Goal: Information Seeking & Learning: Learn about a topic

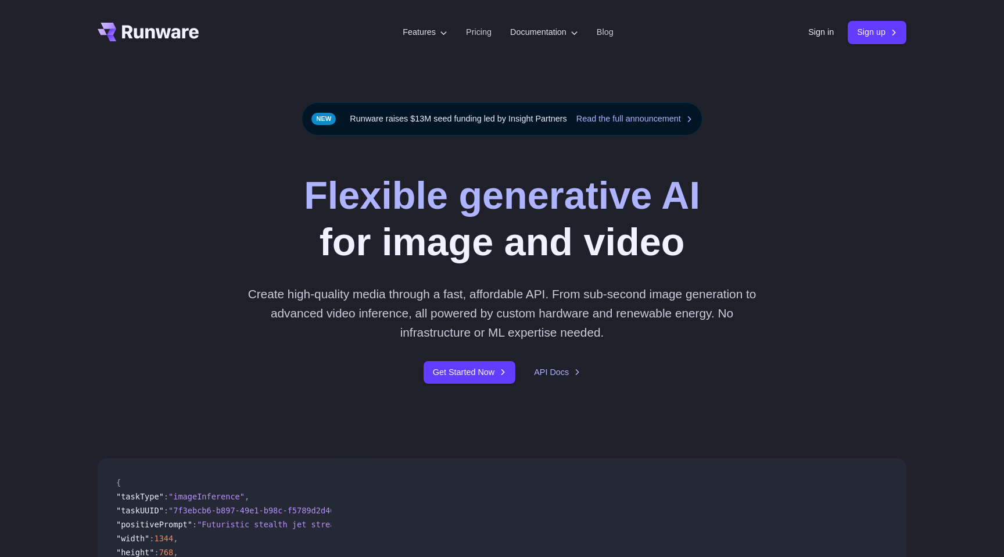
click at [538, 157] on div "Flexible generative AI for image and video Create high-quality media through a …" at bounding box center [502, 277] width 1004 height 285
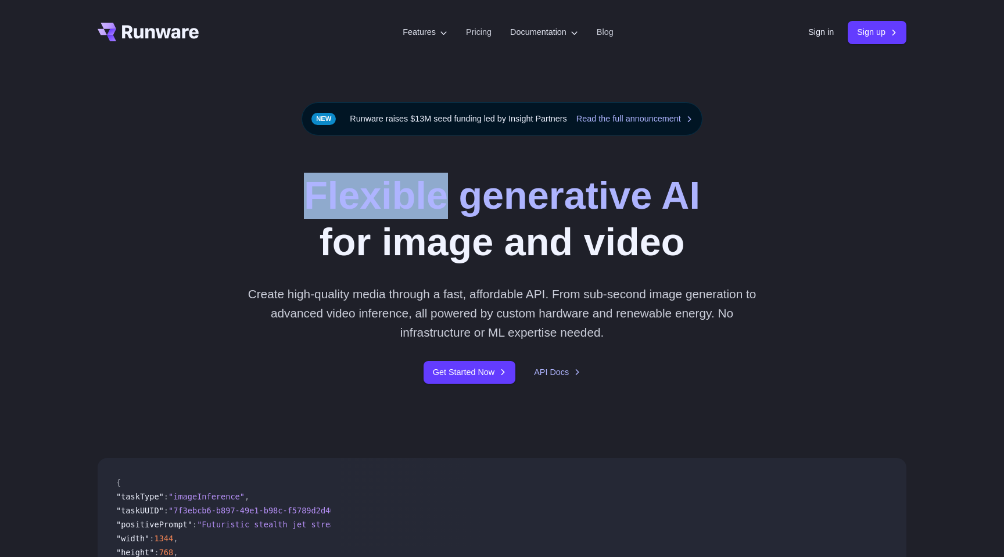
click at [538, 157] on div "Flexible generative AI for image and video Create high-quality media through a …" at bounding box center [502, 277] width 1004 height 285
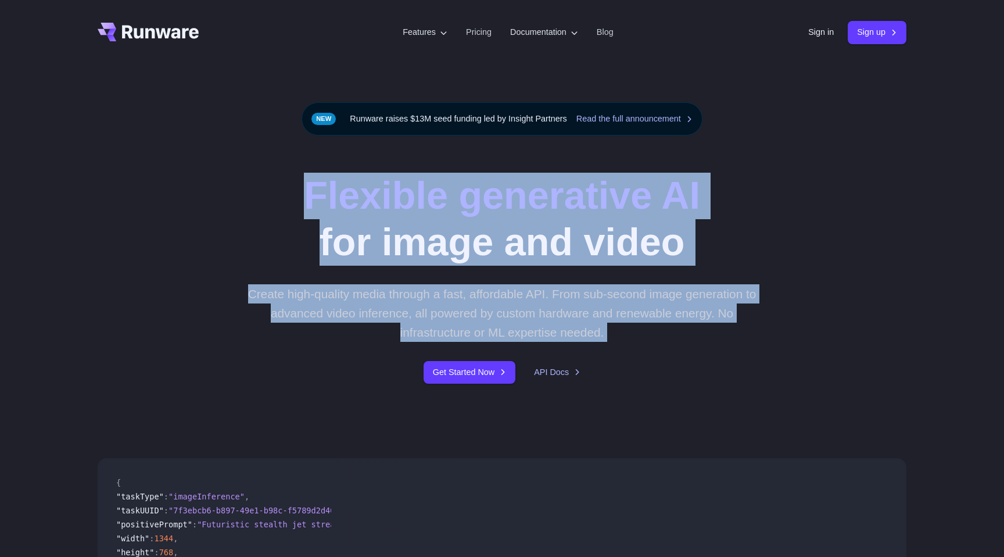
drag, startPoint x: 0, startPoint y: 0, endPoint x: 529, endPoint y: 298, distance: 606.8
click at [529, 298] on div "Flexible generative AI for image and video Create high-quality media through a …" at bounding box center [502, 277] width 1004 height 285
click at [529, 298] on p "Create high-quality media through a fast, affordable API. From sub-second image…" at bounding box center [503, 313] width 518 height 58
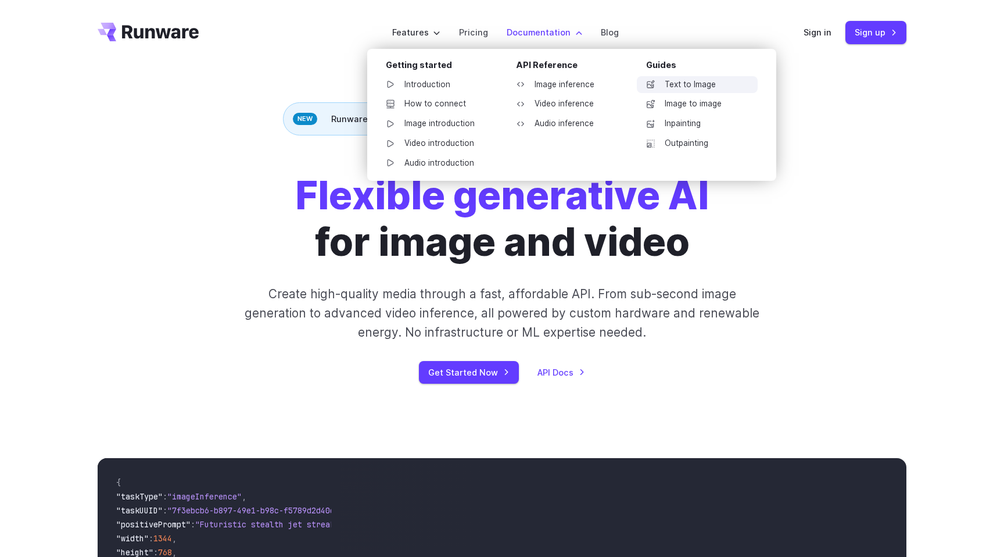
click at [679, 90] on link "Text to Image" at bounding box center [697, 84] width 121 height 17
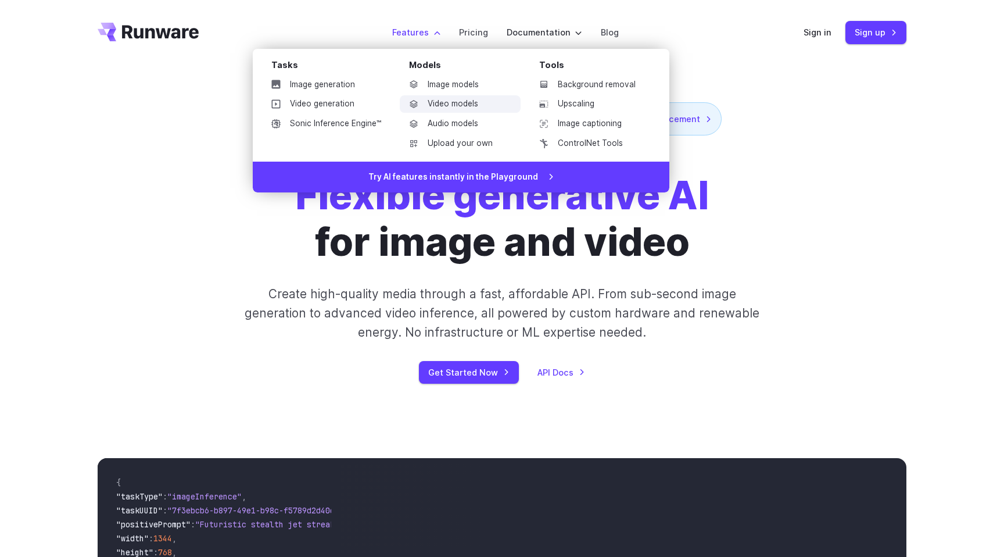
click at [452, 99] on link "Video models" at bounding box center [460, 103] width 121 height 17
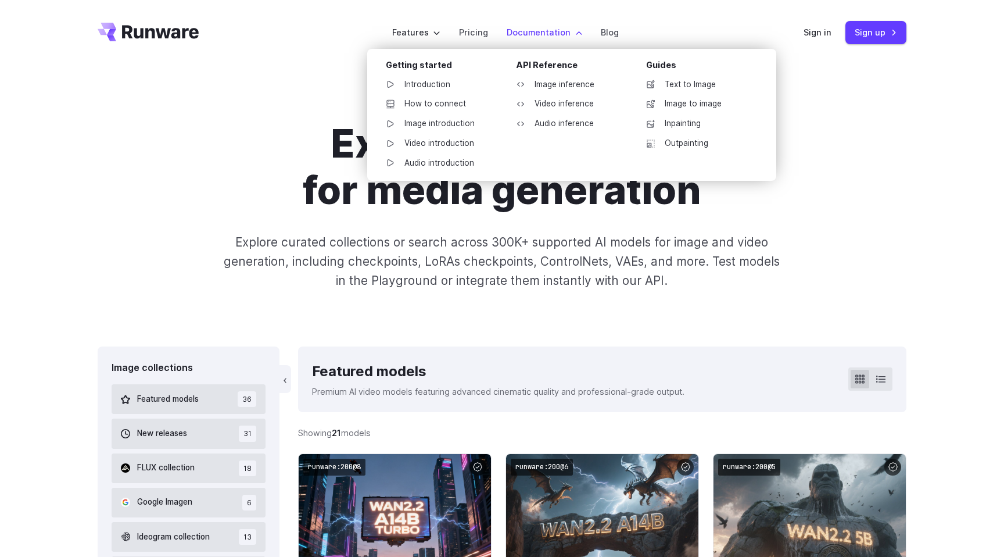
click at [459, 147] on link "Video introduction" at bounding box center [437, 143] width 121 height 17
drag, startPoint x: 459, startPoint y: 173, endPoint x: 459, endPoint y: 230, distance: 57.0
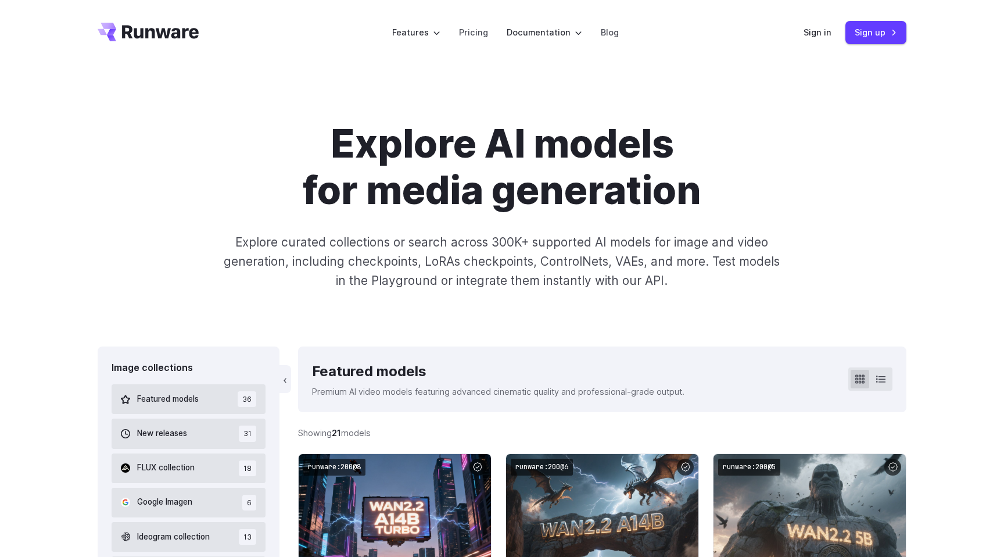
click at [459, 230] on div "Explore AI models for media generation Explore curated collections or search ac…" at bounding box center [502, 206] width 809 height 170
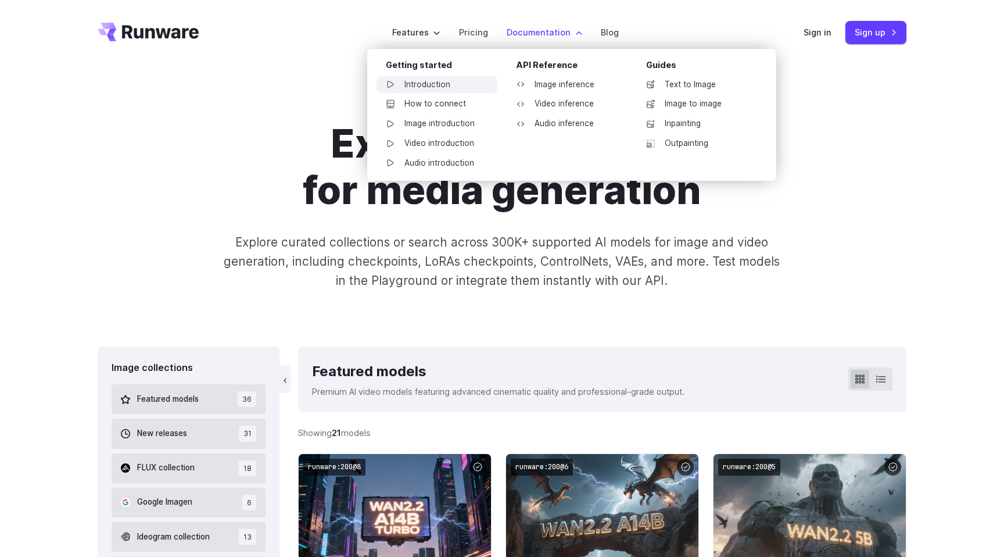
click at [428, 85] on link "Introduction" at bounding box center [437, 84] width 121 height 17
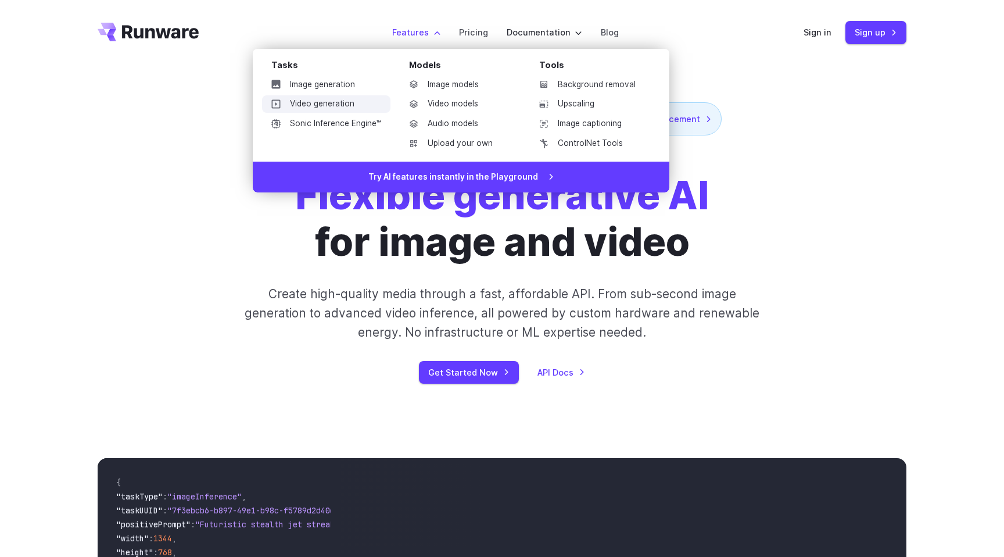
click at [329, 108] on link "Video generation" at bounding box center [326, 103] width 128 height 17
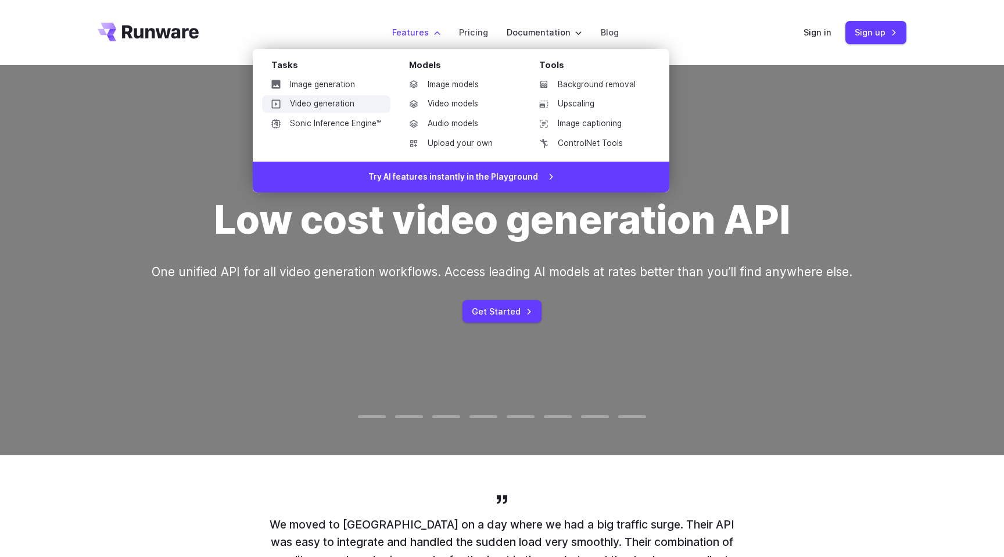
click at [342, 102] on link "Video generation" at bounding box center [326, 103] width 128 height 17
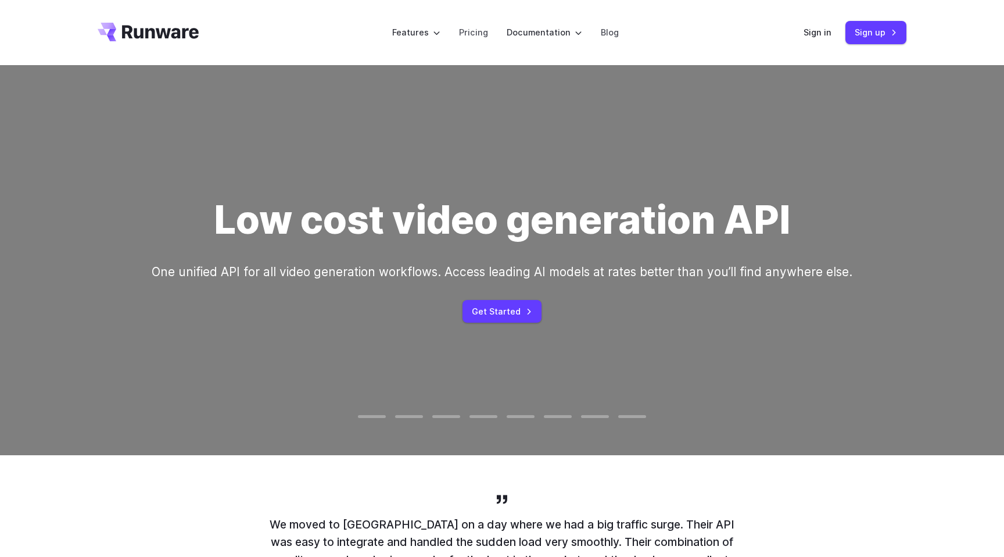
click at [492, 296] on div "Low cost video generation API One unified API for all video generation workflow…" at bounding box center [502, 260] width 701 height 126
click at [492, 320] on link "Get Started" at bounding box center [502, 311] width 79 height 23
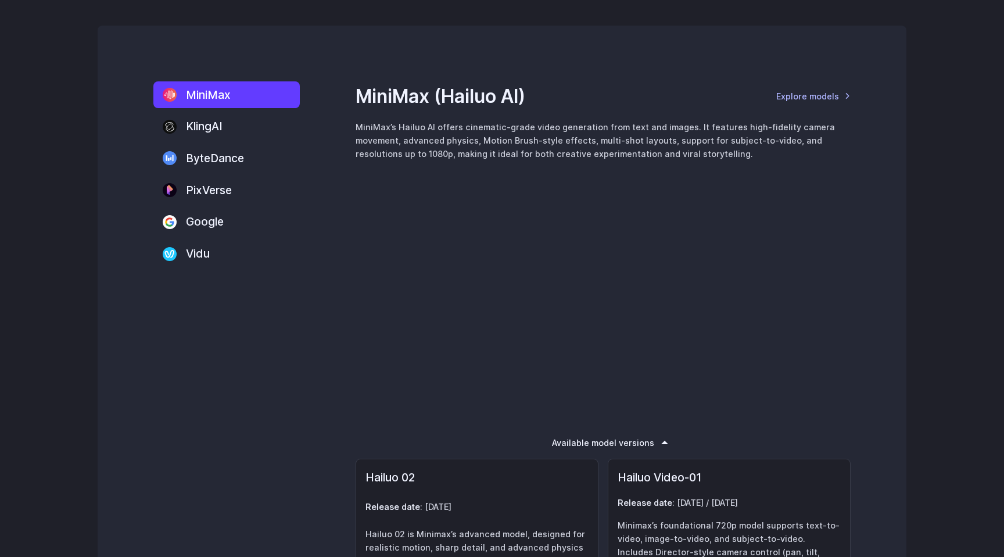
scroll to position [1359, 0]
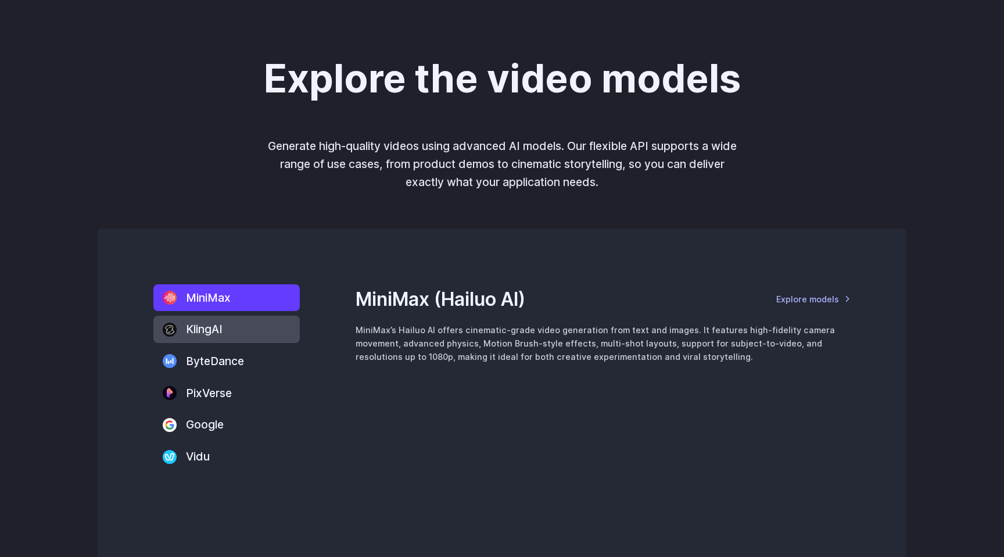
click at [236, 330] on label "KlingAI" at bounding box center [226, 329] width 146 height 27
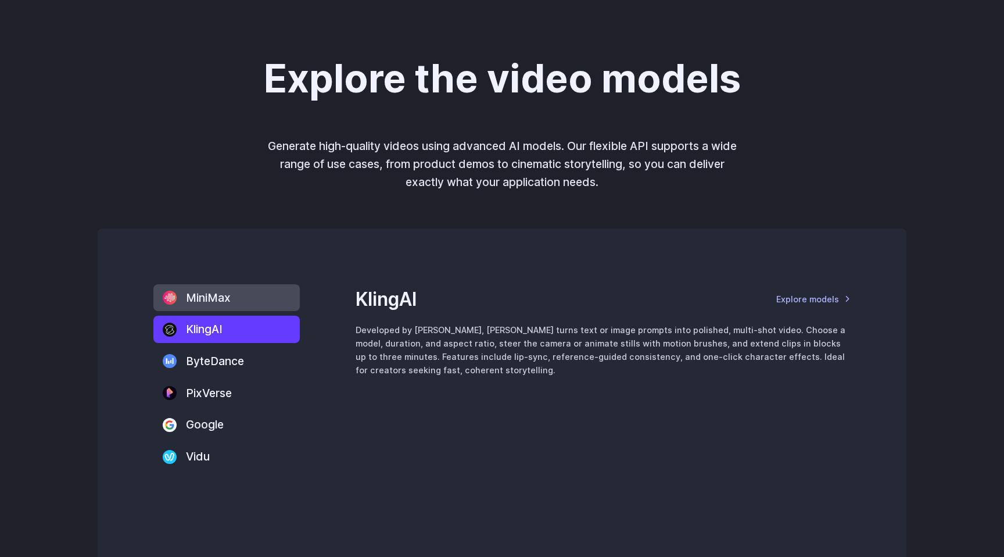
click at [248, 302] on label "MiniMax" at bounding box center [226, 297] width 146 height 27
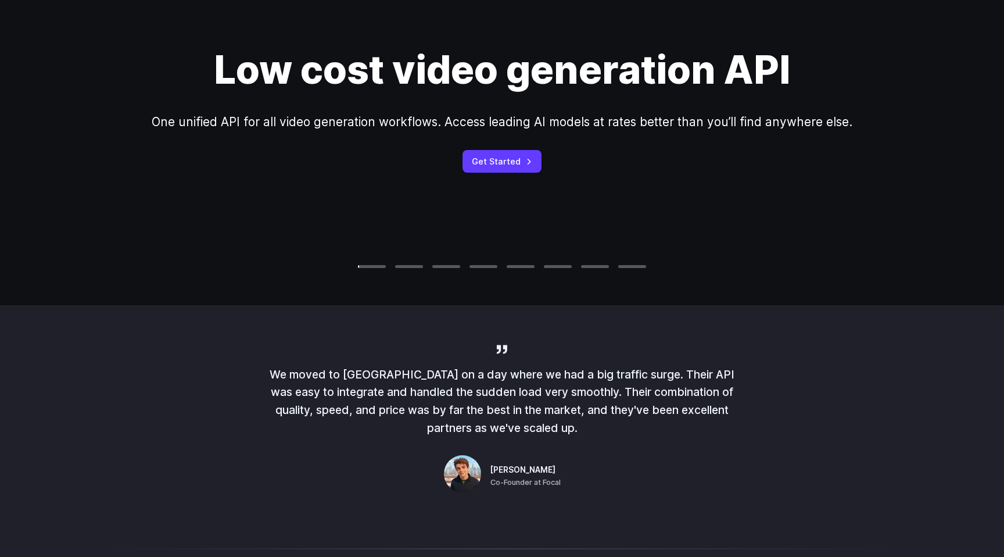
scroll to position [0, 0]
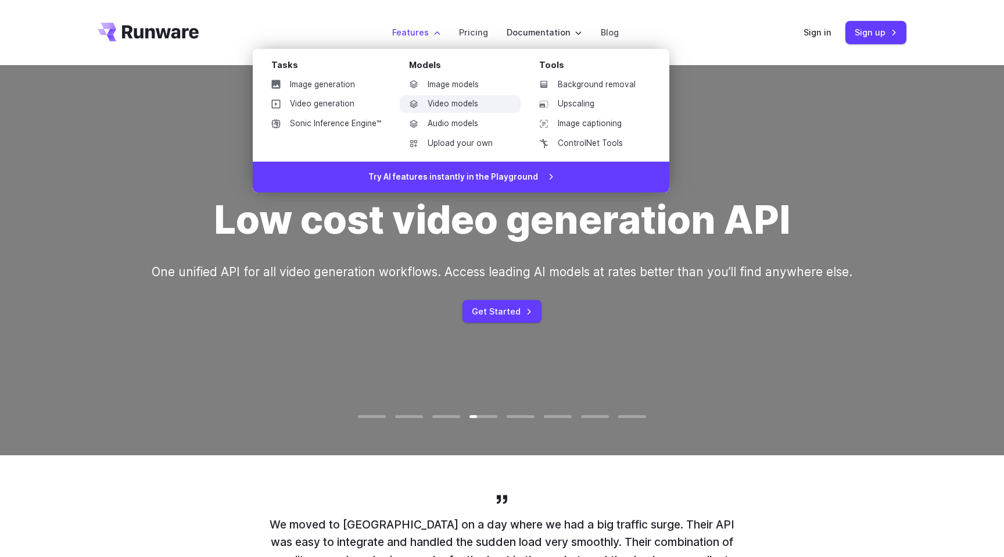
click at [458, 101] on link "Video models" at bounding box center [460, 103] width 121 height 17
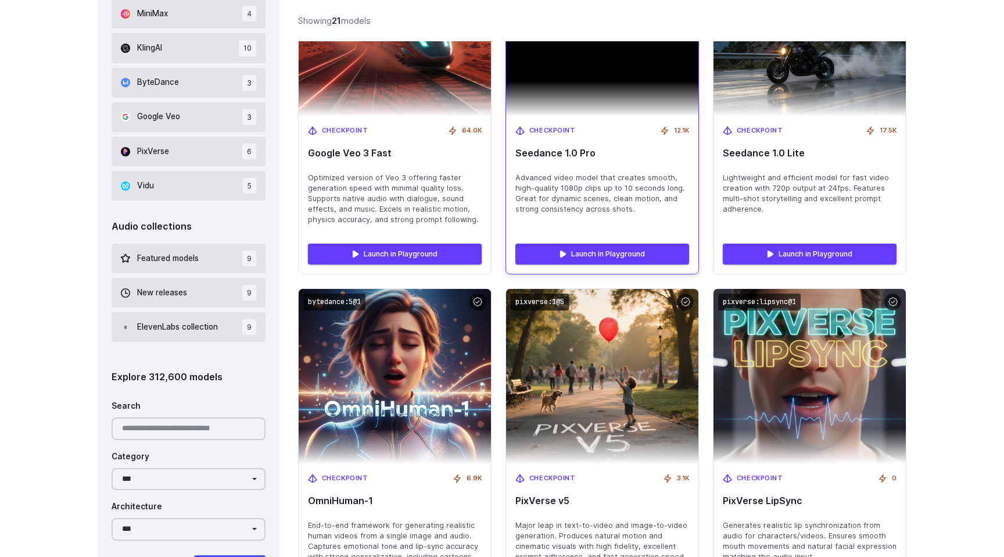
scroll to position [769, 0]
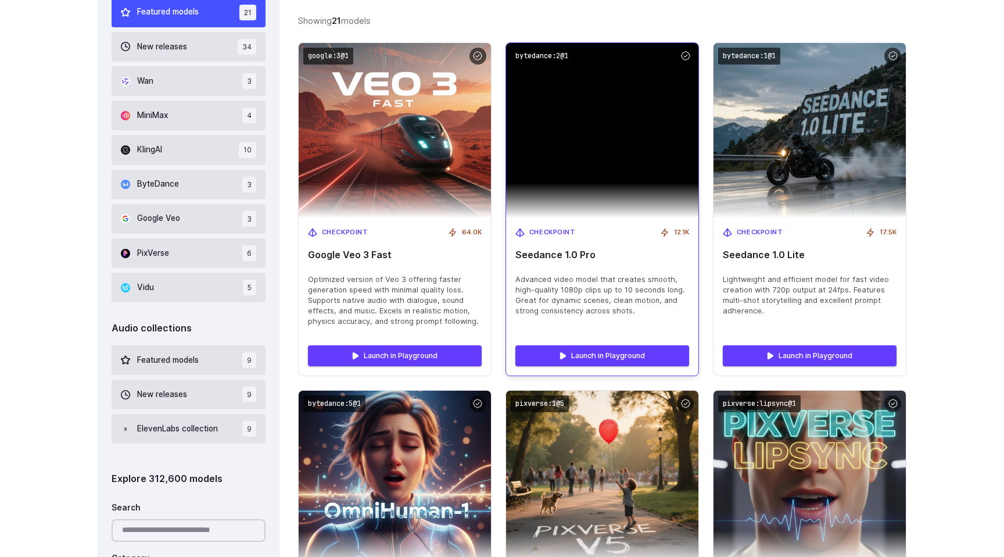
click at [570, 156] on img at bounding box center [602, 130] width 192 height 175
click at [556, 256] on span "Seedance 1.0 Pro" at bounding box center [603, 254] width 174 height 11
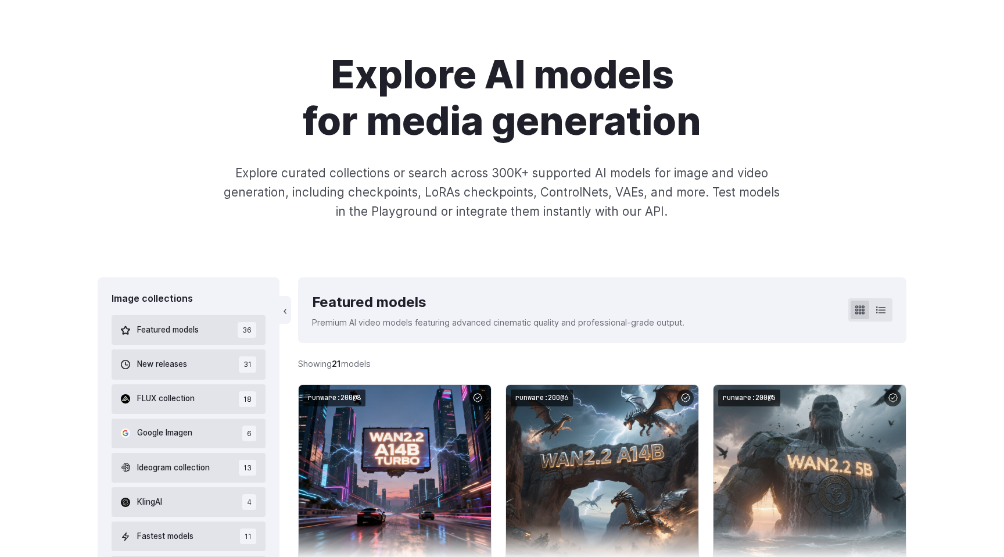
scroll to position [0, 0]
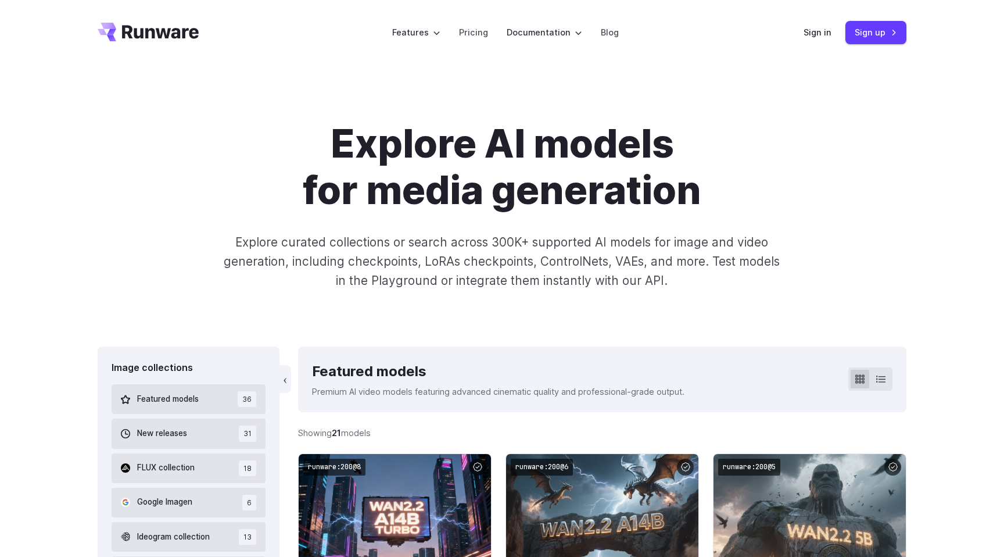
click at [607, 206] on h1 "Explore AI models for media generation" at bounding box center [501, 167] width 647 height 93
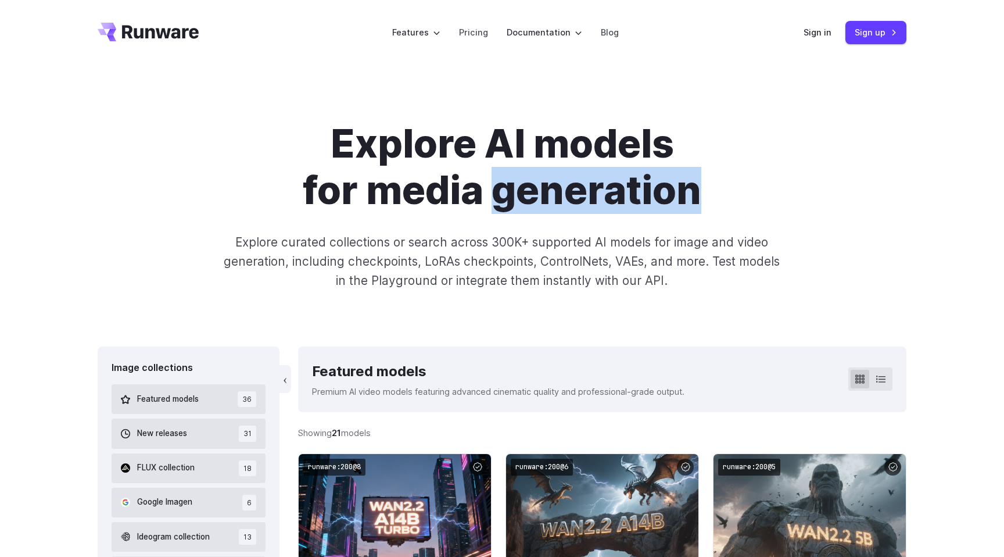
click at [607, 206] on h1 "Explore AI models for media generation" at bounding box center [501, 167] width 647 height 93
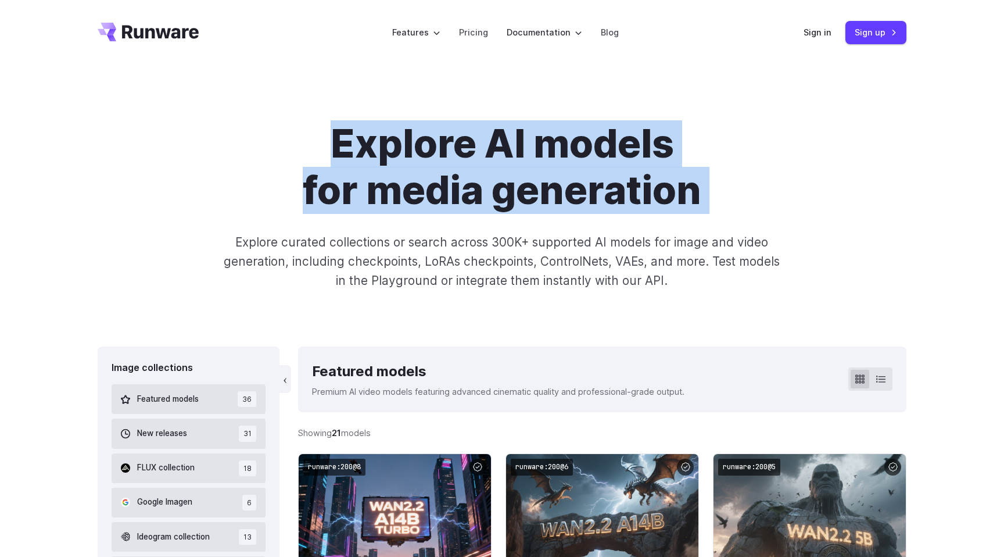
click at [607, 206] on h1 "Explore AI models for media generation" at bounding box center [501, 167] width 647 height 93
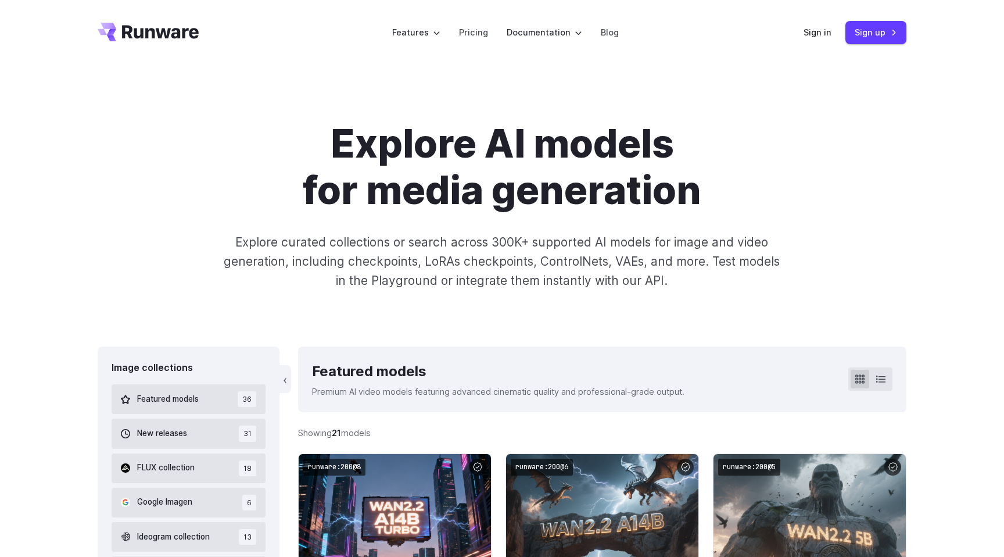
click at [653, 156] on h1 "Explore AI models for media generation" at bounding box center [501, 167] width 647 height 93
